Goal: Information Seeking & Learning: Learn about a topic

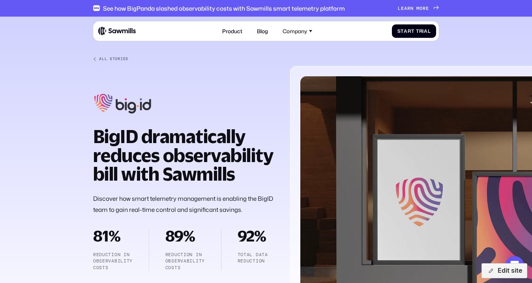
click at [418, 7] on span "m" at bounding box center [418, 9] width 3 height 6
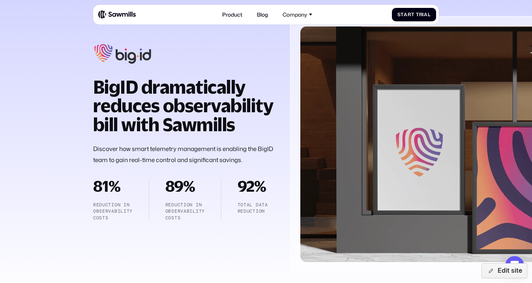
scroll to position [49, 0]
